Goal: Navigation & Orientation: Find specific page/section

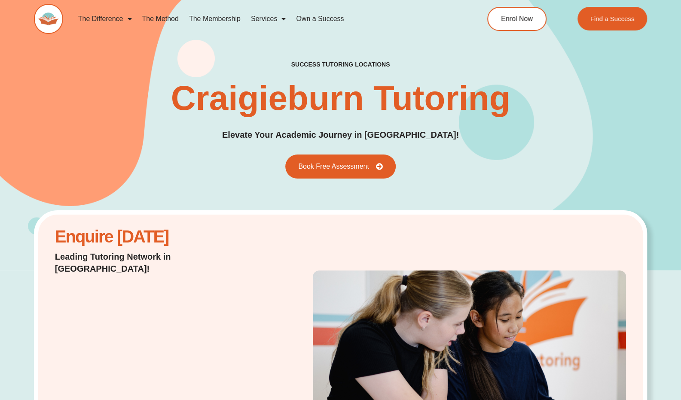
click at [678, 181] on div "success tutoring locations Craigieburn Tutoring Elevate Your Academic Journey i…" at bounding box center [340, 120] width 681 height 302
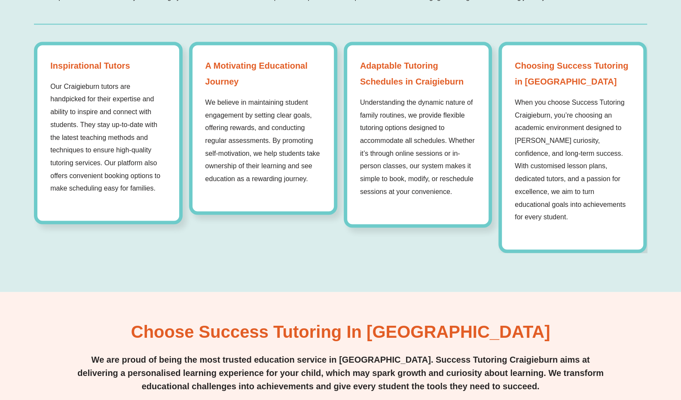
scroll to position [775, 0]
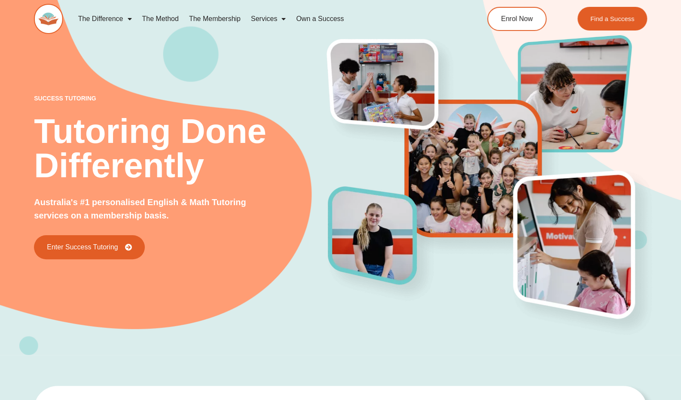
click at [311, 20] on link "Own a Success" at bounding box center [320, 19] width 58 height 20
click at [624, 18] on span "Find a Success" at bounding box center [612, 18] width 46 height 7
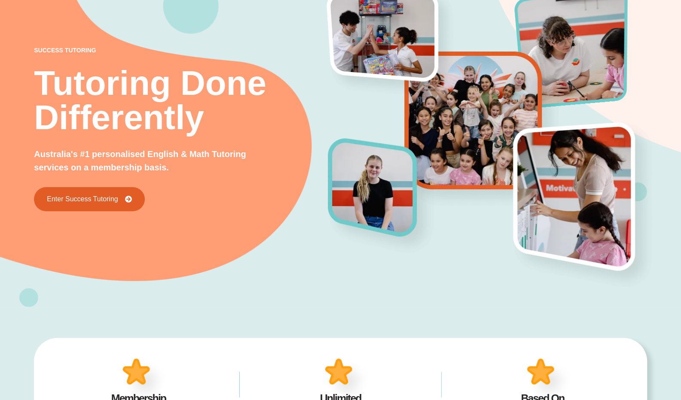
scroll to position [47, 0]
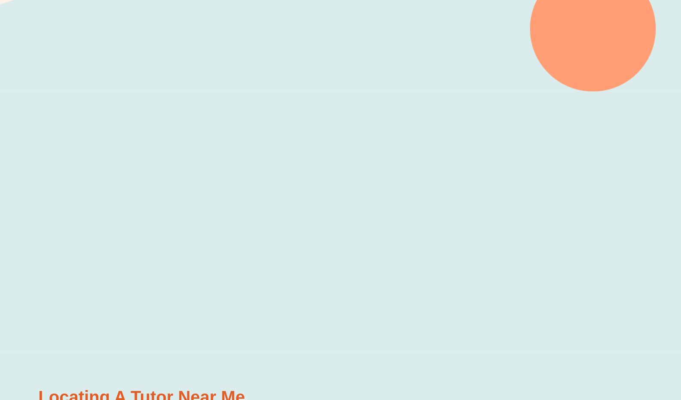
scroll to position [228, 0]
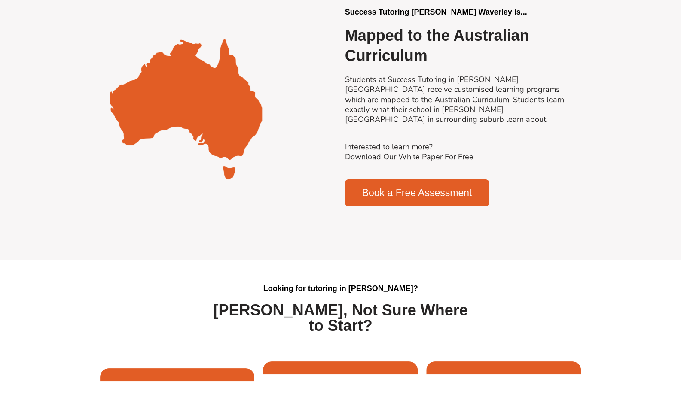
scroll to position [1924, 0]
